Goal: Information Seeking & Learning: Understand process/instructions

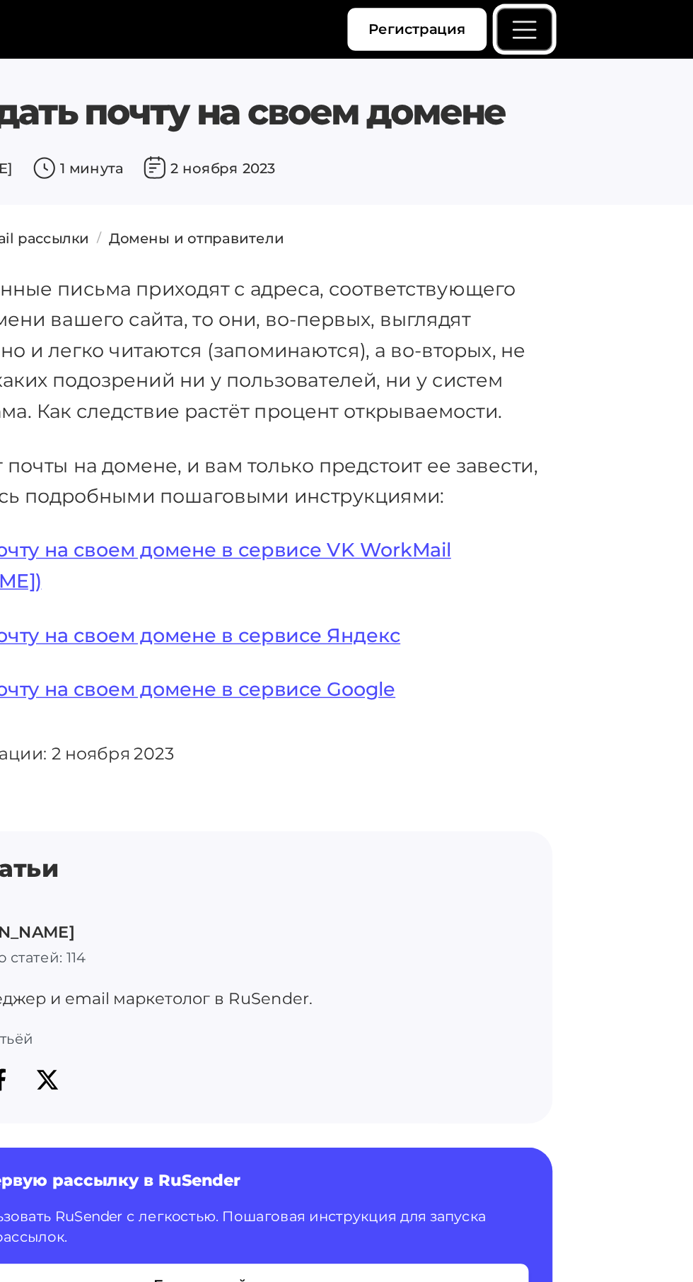
click at [578, 21] on span "Меню" at bounding box center [572, 21] width 21 height 21
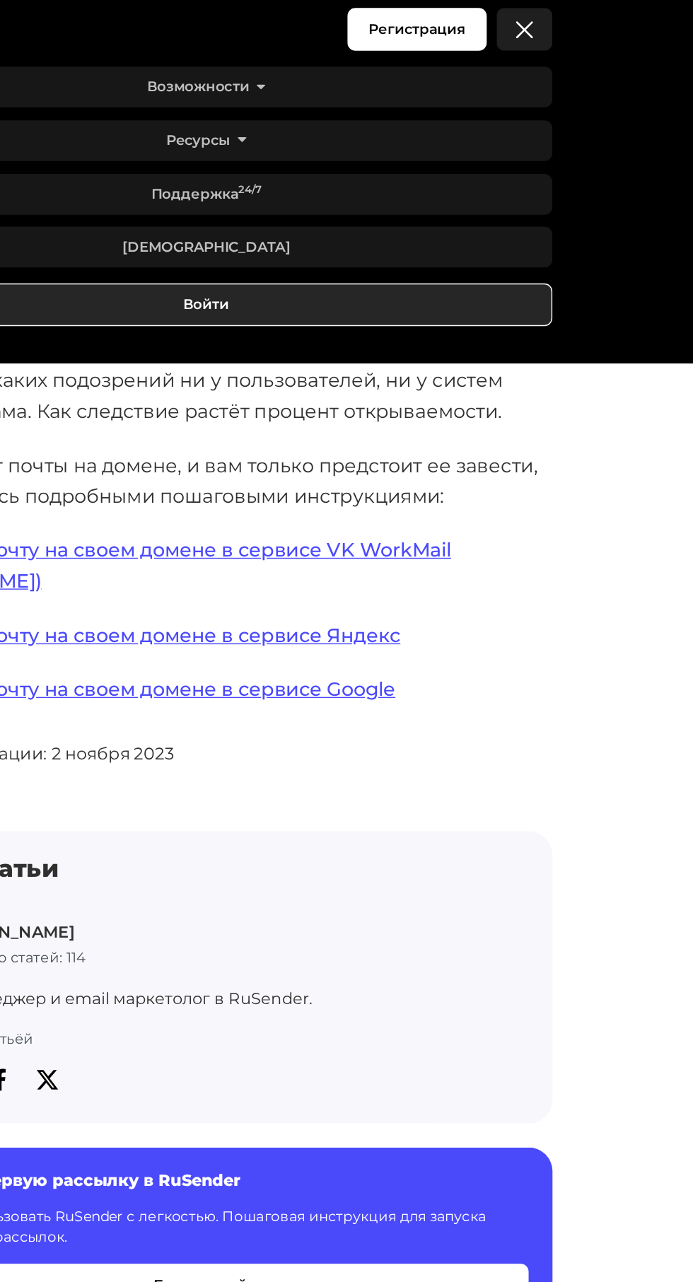
click at [398, 215] on link "Войти" at bounding box center [346, 217] width 492 height 30
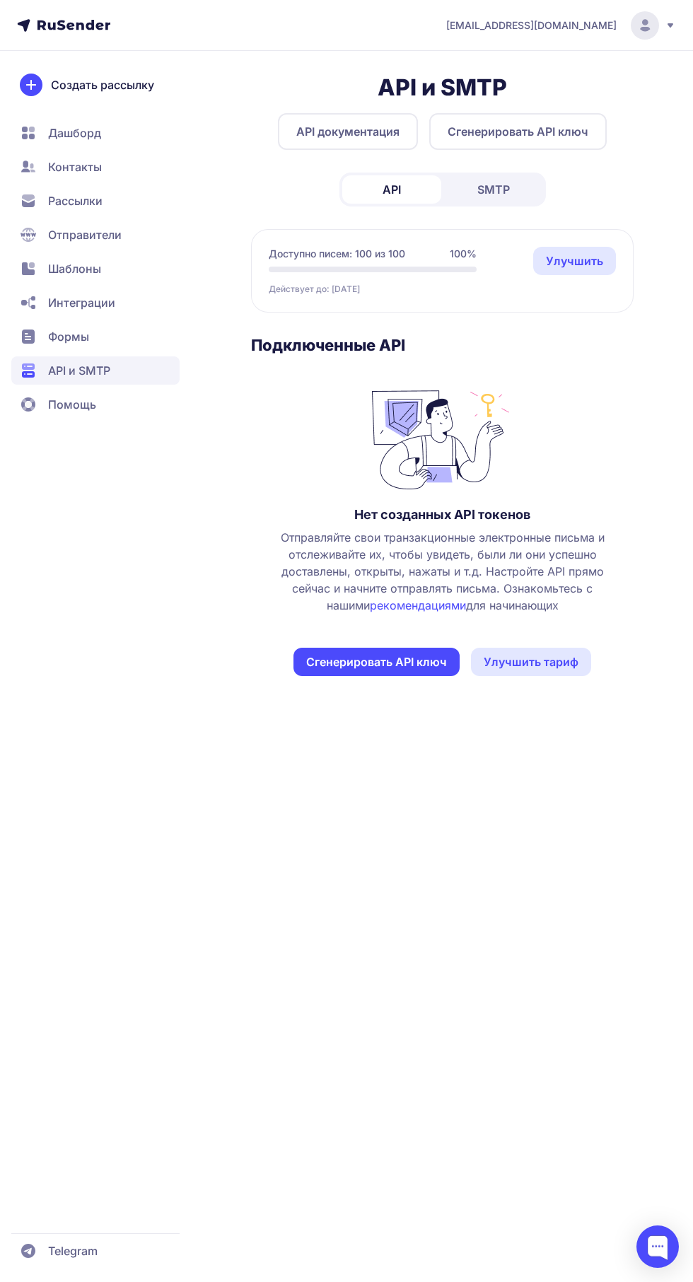
scroll to position [2, 0]
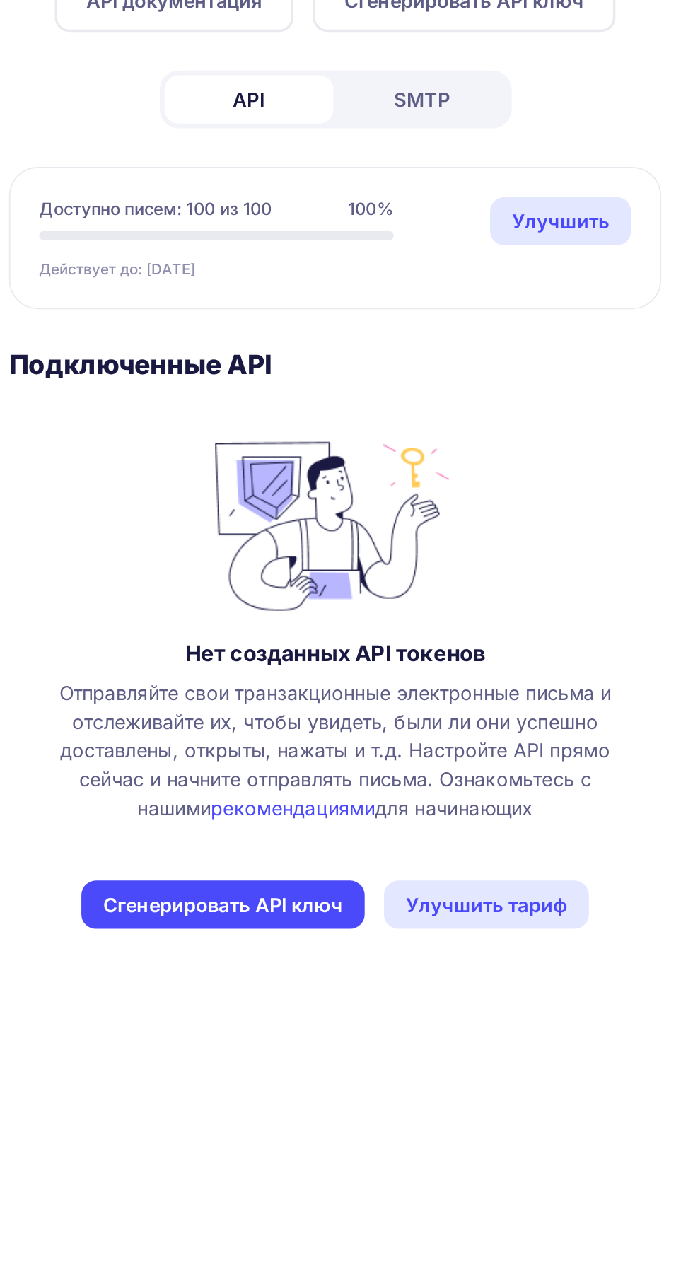
click at [491, 187] on span "SMTP" at bounding box center [493, 189] width 33 height 17
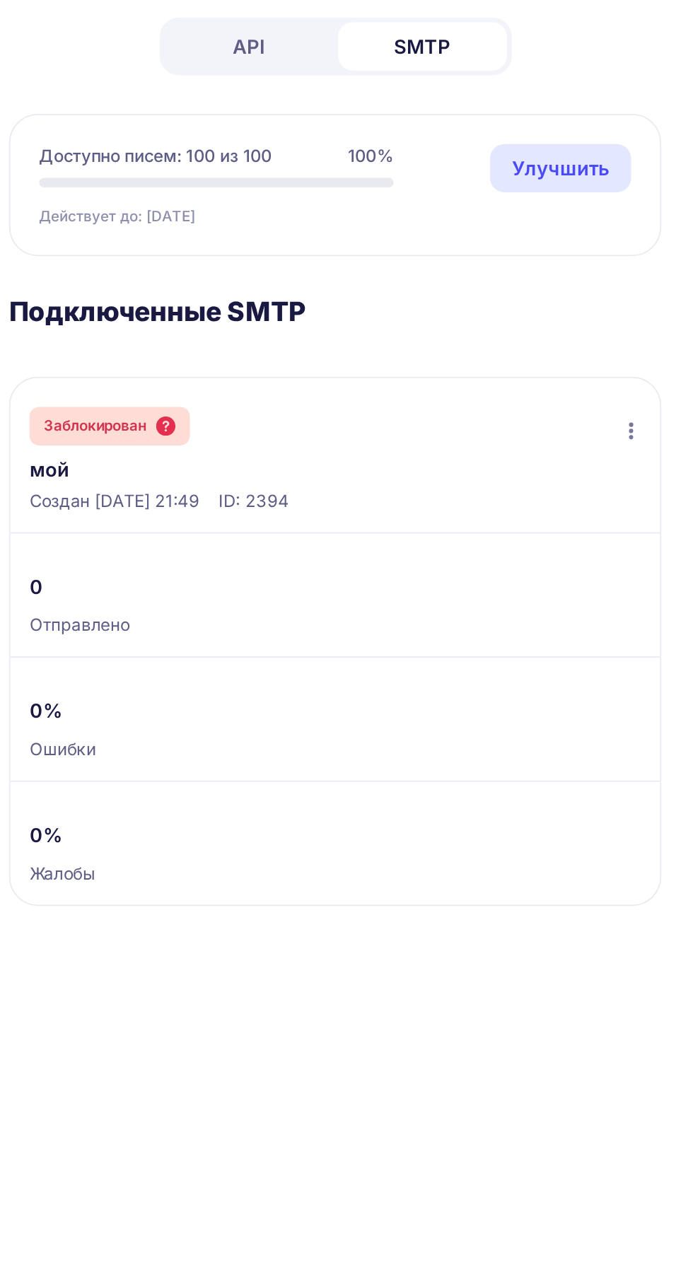
click at [344, 413] on icon at bounding box center [342, 412] width 11 height 11
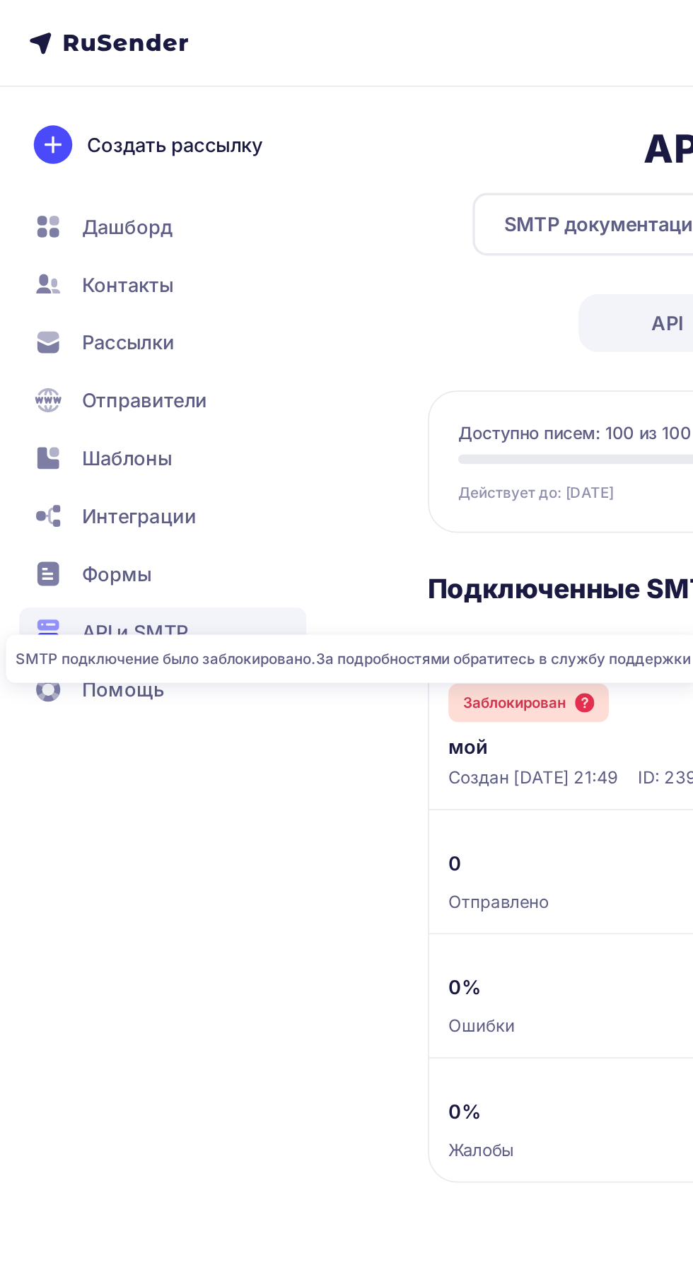
click at [78, 134] on span "Дашборд" at bounding box center [74, 132] width 53 height 17
